Goal: Find specific page/section: Find specific page/section

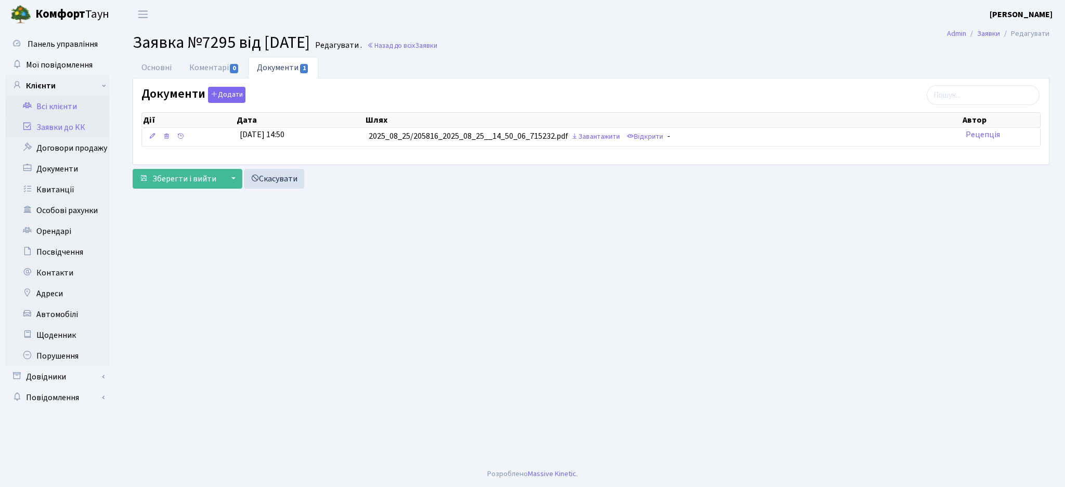
click at [57, 112] on link "Всі клієнти" at bounding box center [57, 106] width 104 height 21
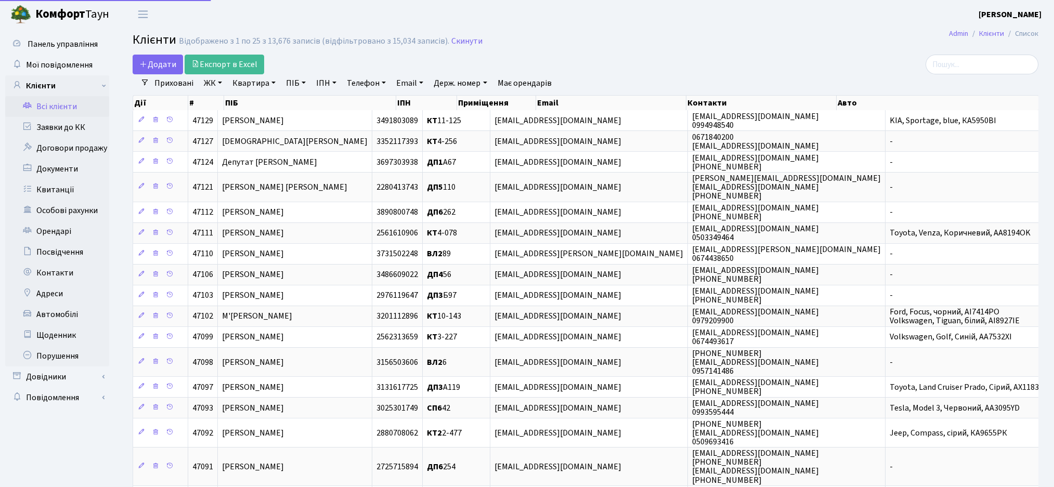
select select "25"
click at [956, 62] on input "search" at bounding box center [982, 65] width 113 height 20
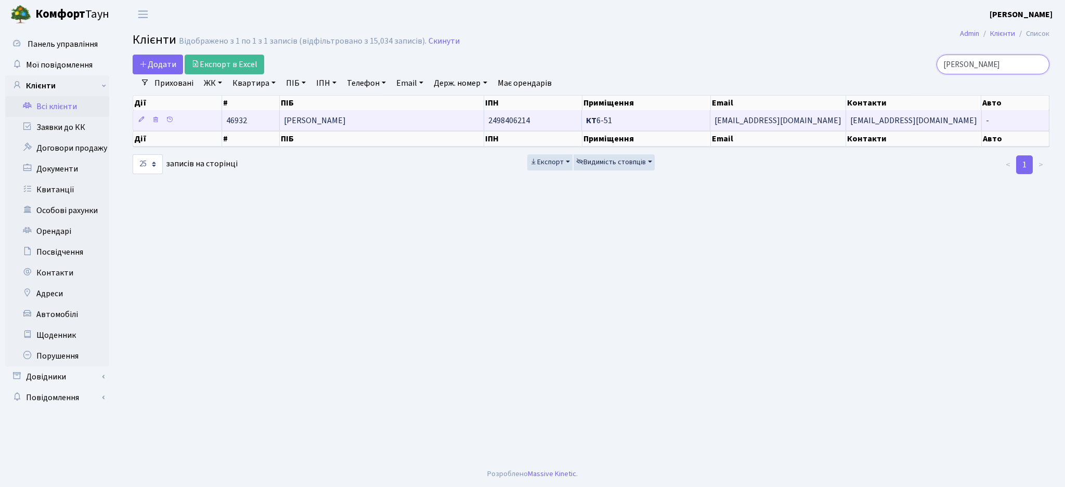
type input "косюк"
click at [346, 124] on span "[PERSON_NAME]" at bounding box center [315, 120] width 62 height 11
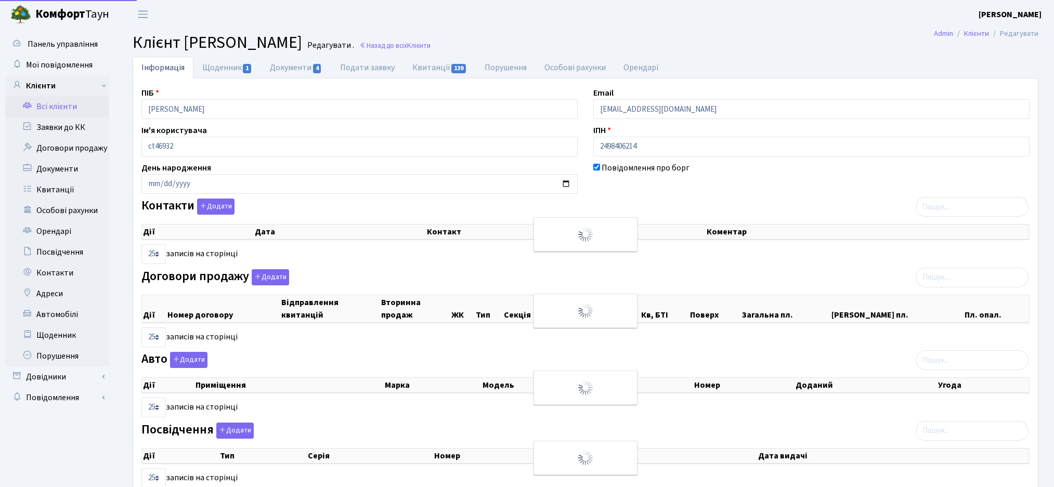
select select "25"
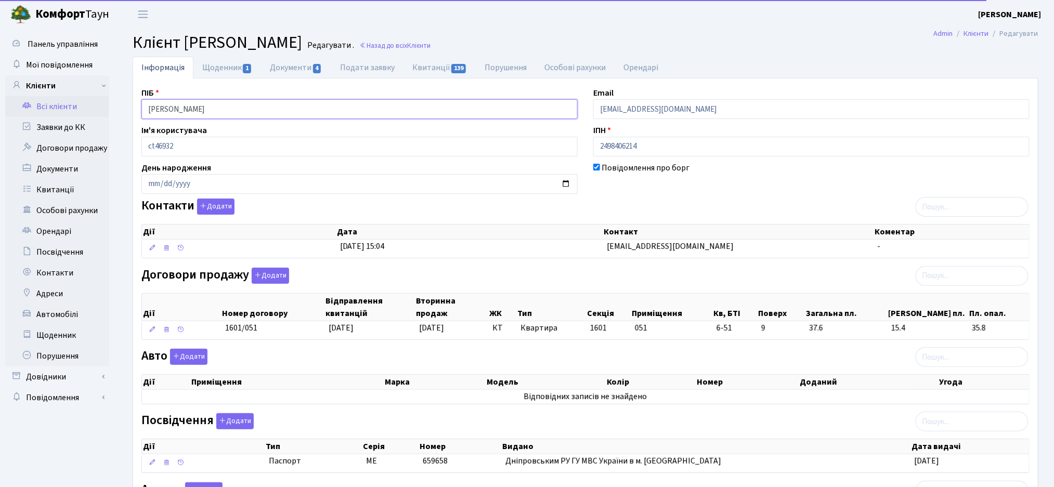
drag, startPoint x: 280, startPoint y: 106, endPoint x: 136, endPoint y: 110, distance: 144.2
click at [136, 110] on div "ПІБ [PERSON_NAME]" at bounding box center [360, 103] width 452 height 32
